Goal: Task Accomplishment & Management: Use online tool/utility

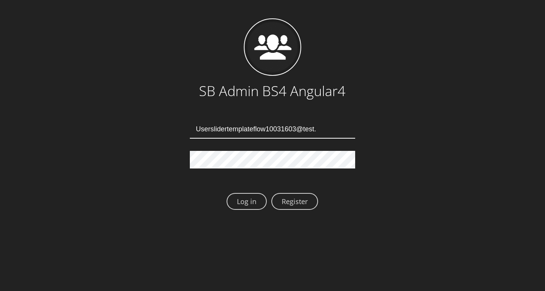
type input "Userslidertemplateflow10031603@test.qa"
type input "[EMAIL_ADDRESS][DOMAIN_NAME]"
